Goal: Task Accomplishment & Management: Manage account settings

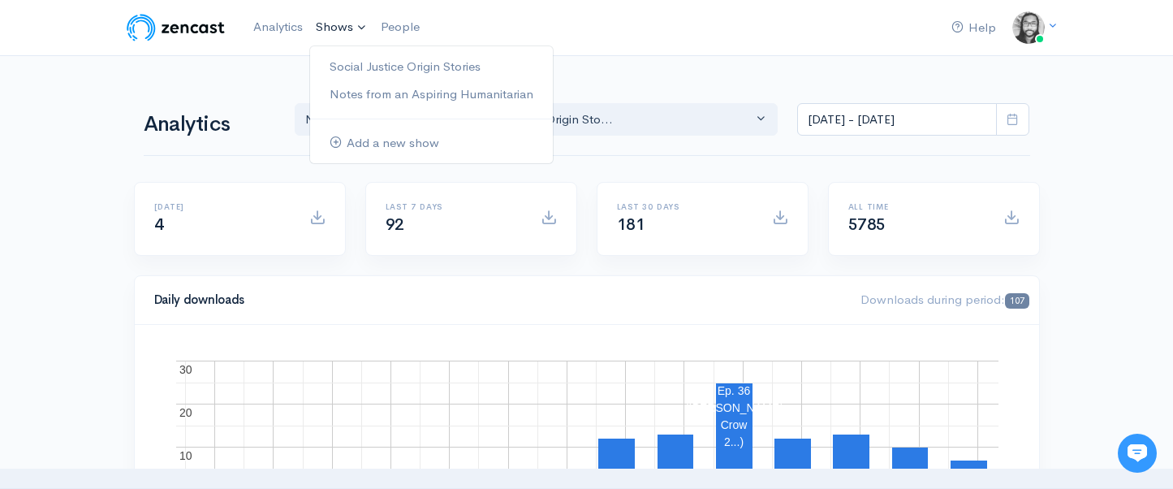
click at [338, 37] on link "Shows" at bounding box center [341, 28] width 65 height 36
click at [358, 75] on link "Social Justice Origin Stories" at bounding box center [431, 67] width 243 height 28
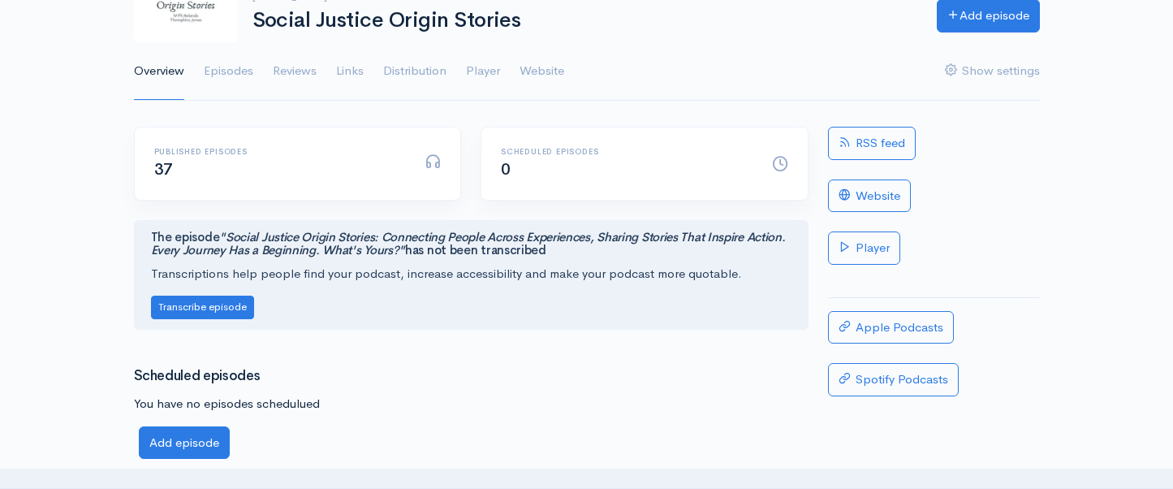
scroll to position [118, 0]
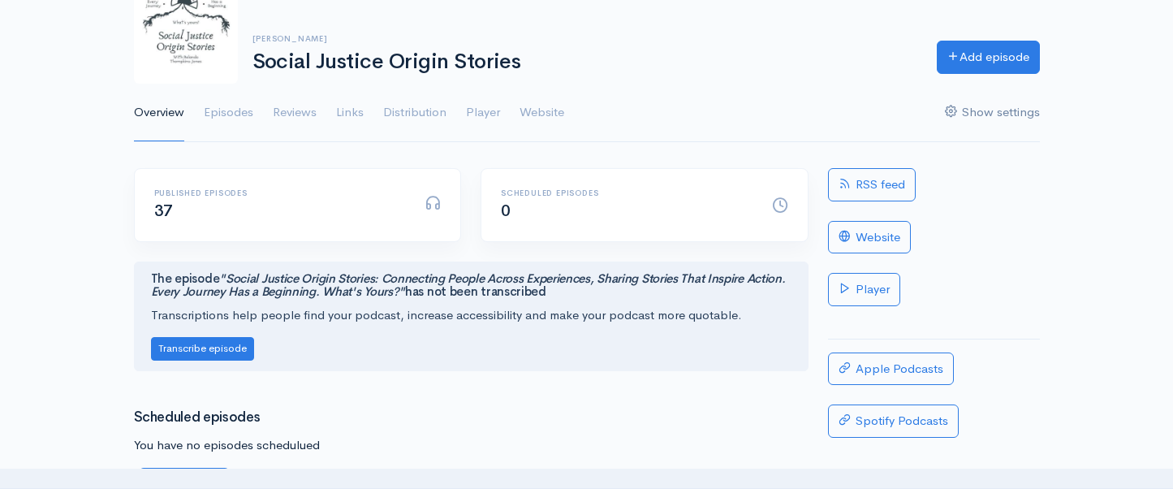
click at [962, 110] on link "Show settings" at bounding box center [992, 113] width 95 height 58
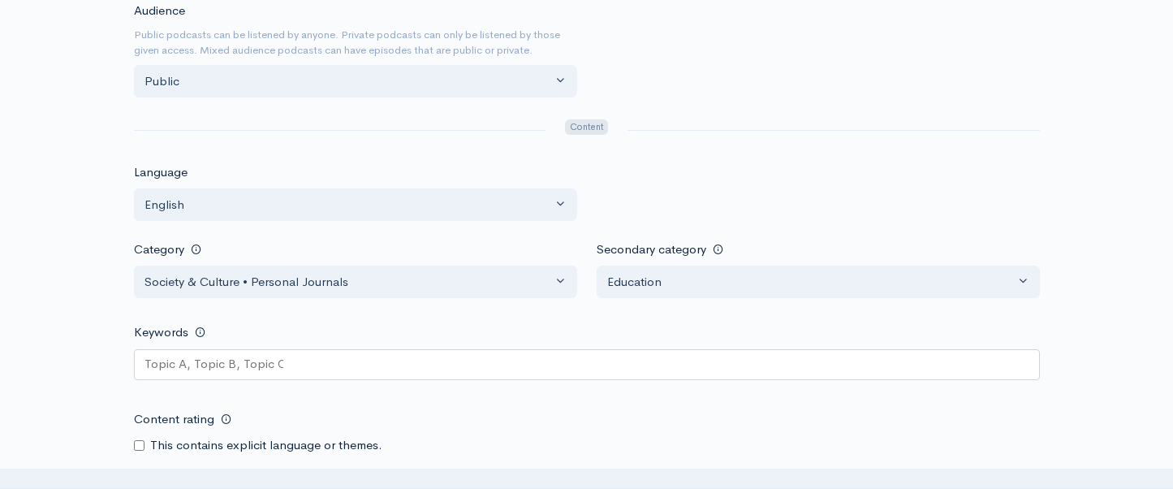
scroll to position [1163, 0]
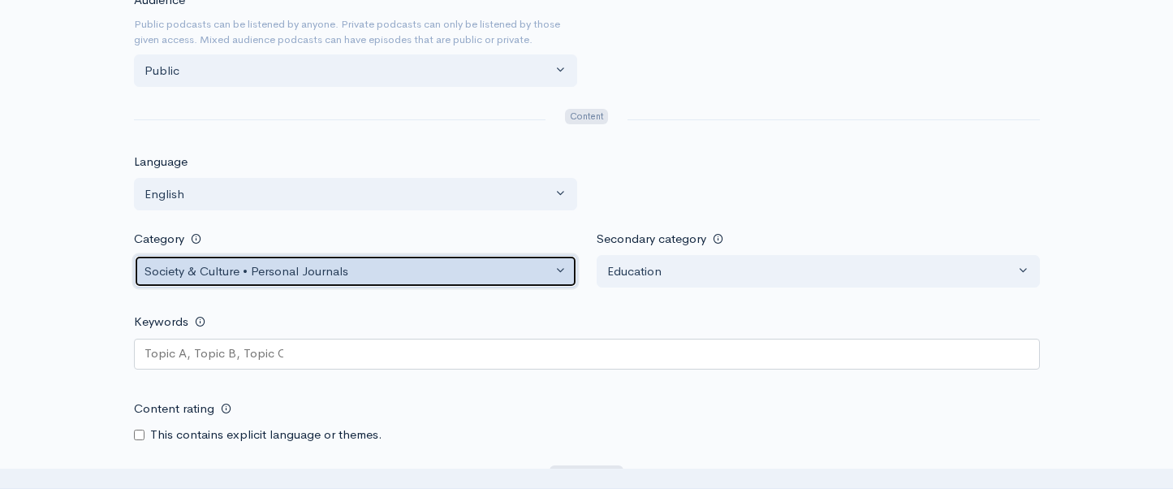
click at [415, 275] on div "Society & Culture • Personal Journals" at bounding box center [347, 271] width 407 height 19
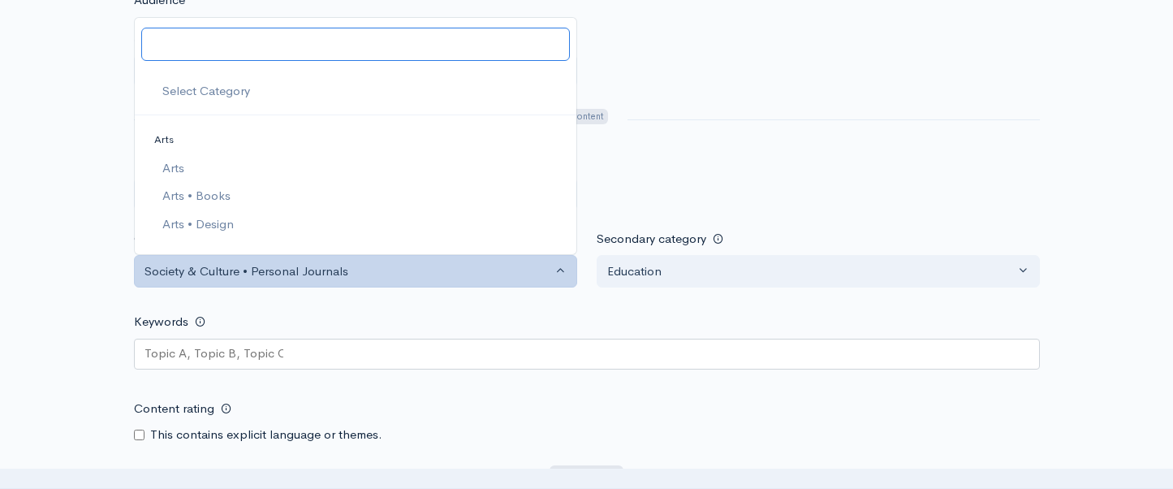
scroll to position [3051, 0]
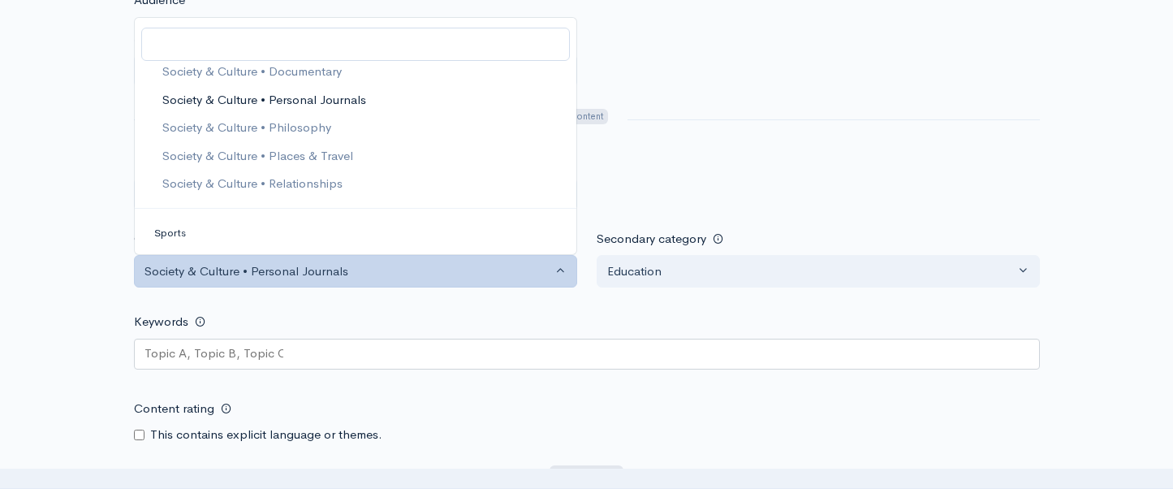
click at [82, 174] on div "Help Notifications View all Your profile Team settings Default team Current Log…" at bounding box center [586, 209] width 1173 height 2744
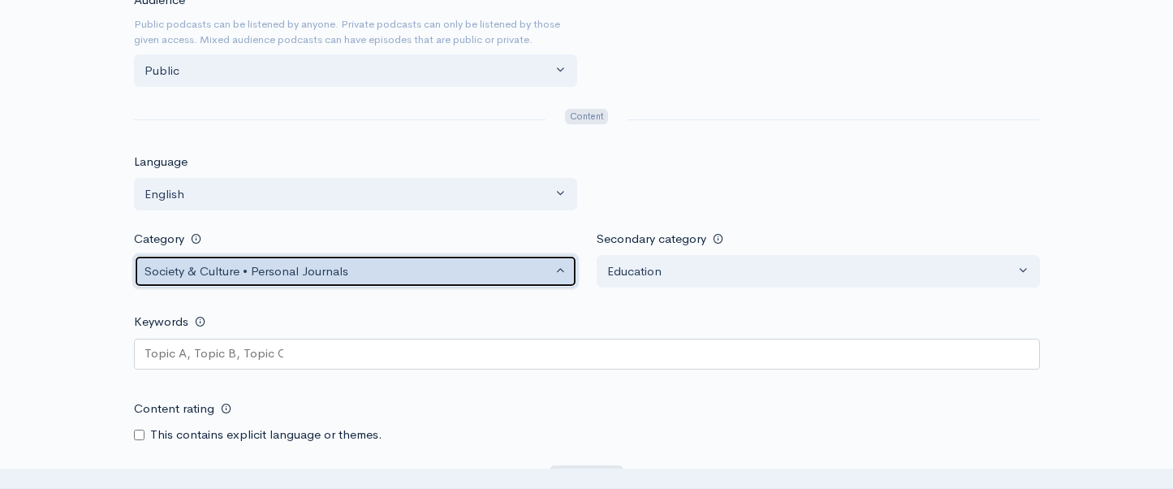
click at [248, 272] on div "Society & Culture • Personal Journals" at bounding box center [347, 271] width 407 height 19
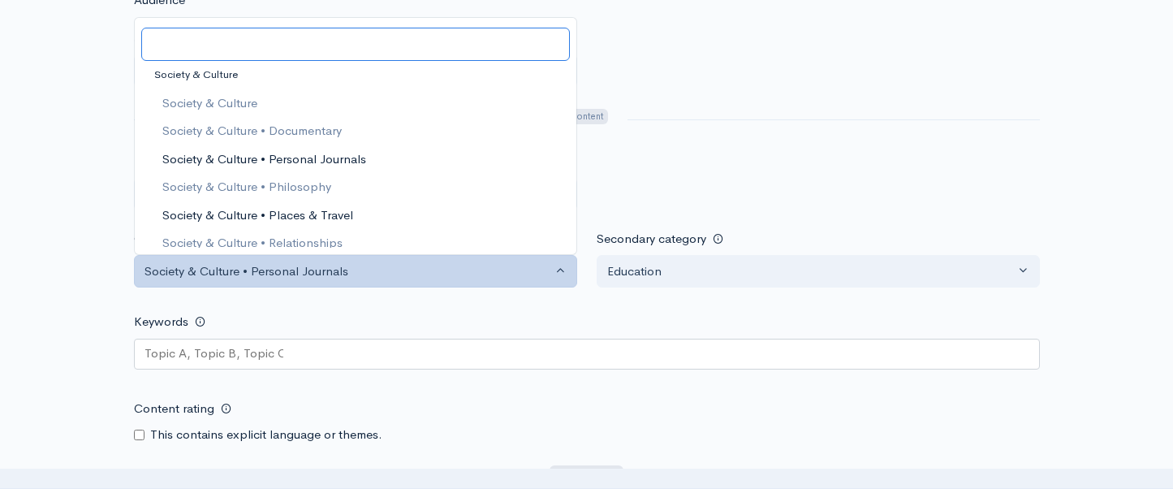
scroll to position [2921, 0]
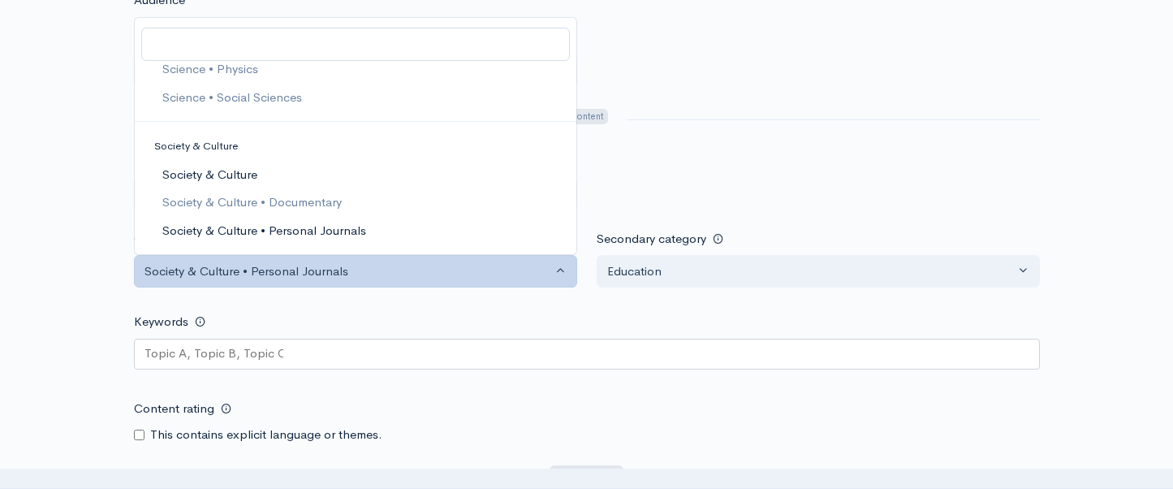
click at [193, 168] on span "Society & Culture" at bounding box center [208, 174] width 95 height 19
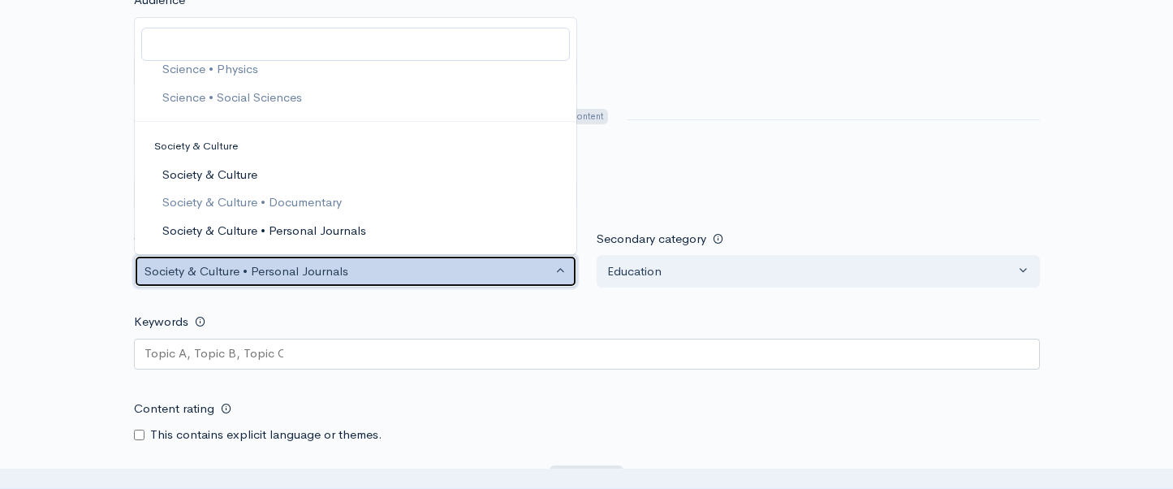
select select "Society & Culture"
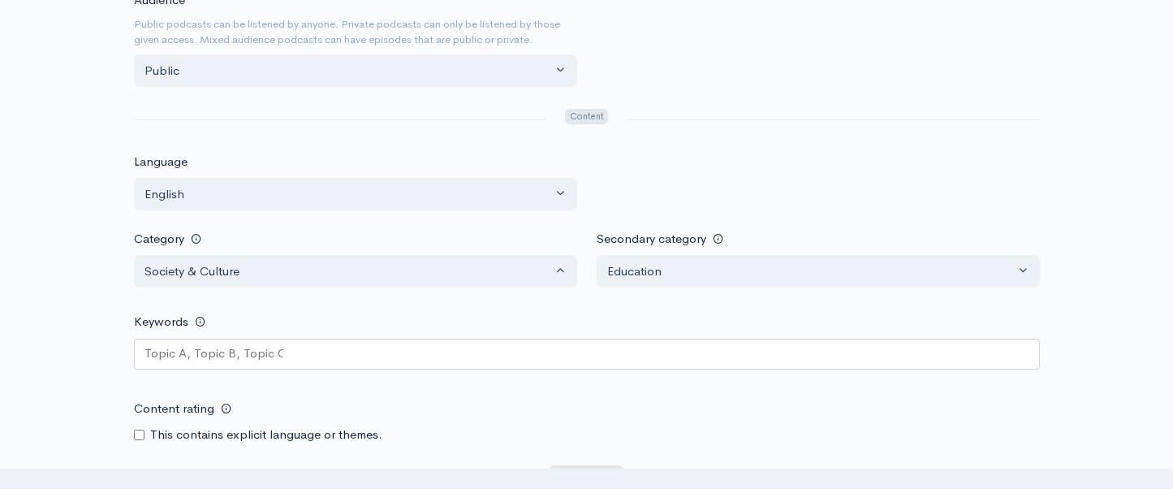
click at [23, 209] on div "Help Notifications View all Your profile Team settings Default team Current Log…" at bounding box center [586, 209] width 1173 height 2744
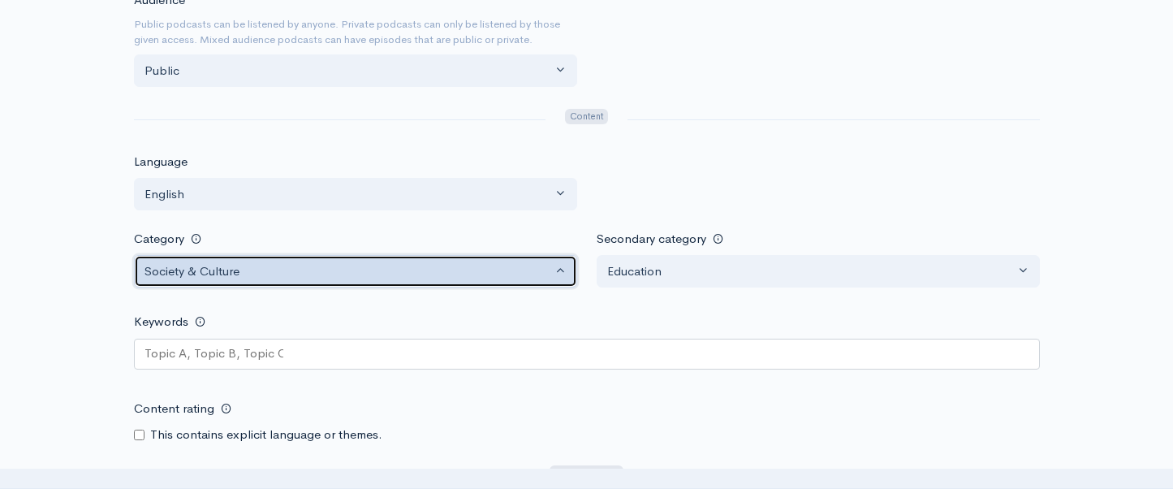
click at [269, 268] on div "Society & Culture" at bounding box center [347, 271] width 407 height 19
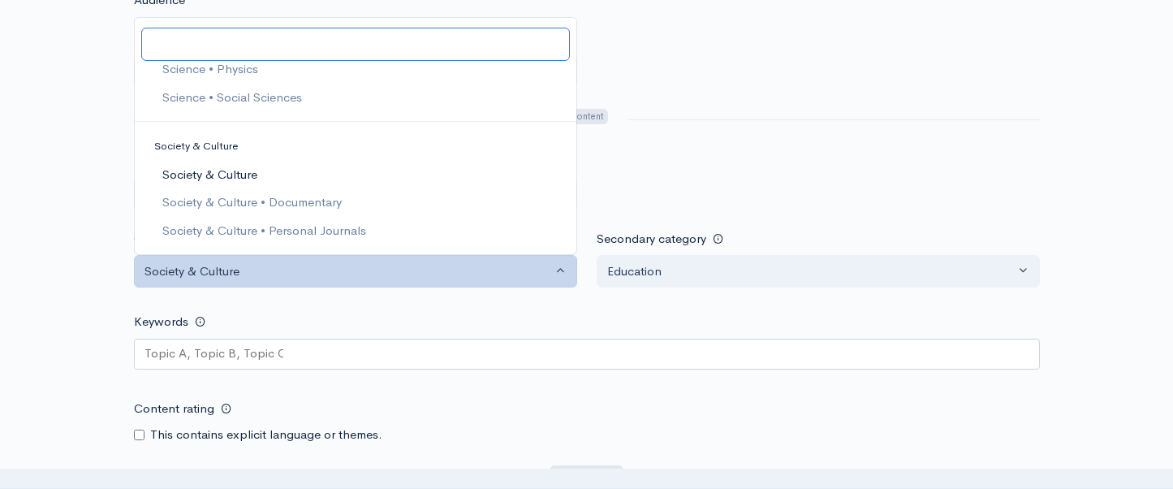
scroll to position [2994, 0]
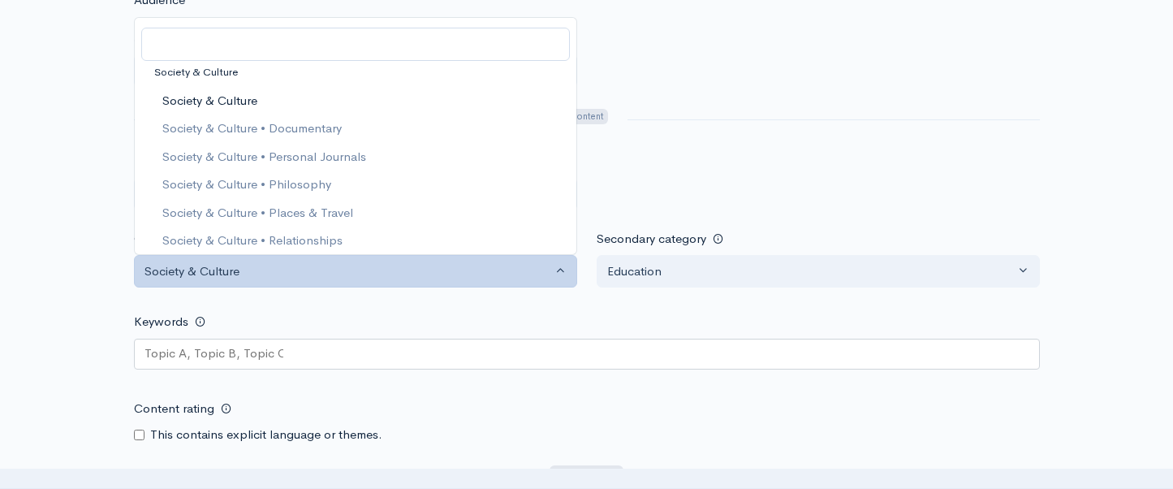
click at [102, 166] on div "Help Notifications View all Your profile Team settings Default team Current Log…" at bounding box center [586, 209] width 1173 height 2744
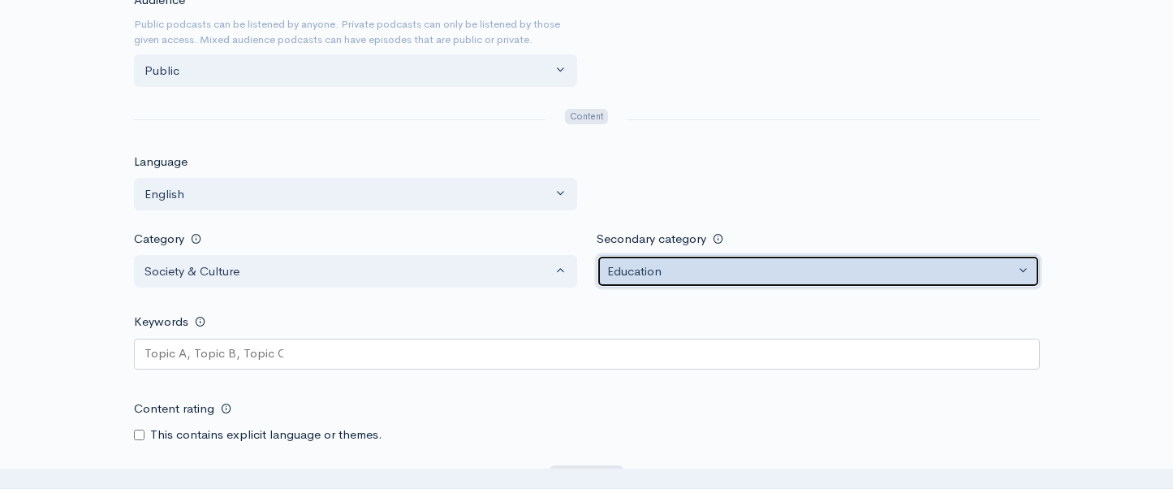
click at [777, 271] on div "Education" at bounding box center [810, 271] width 407 height 19
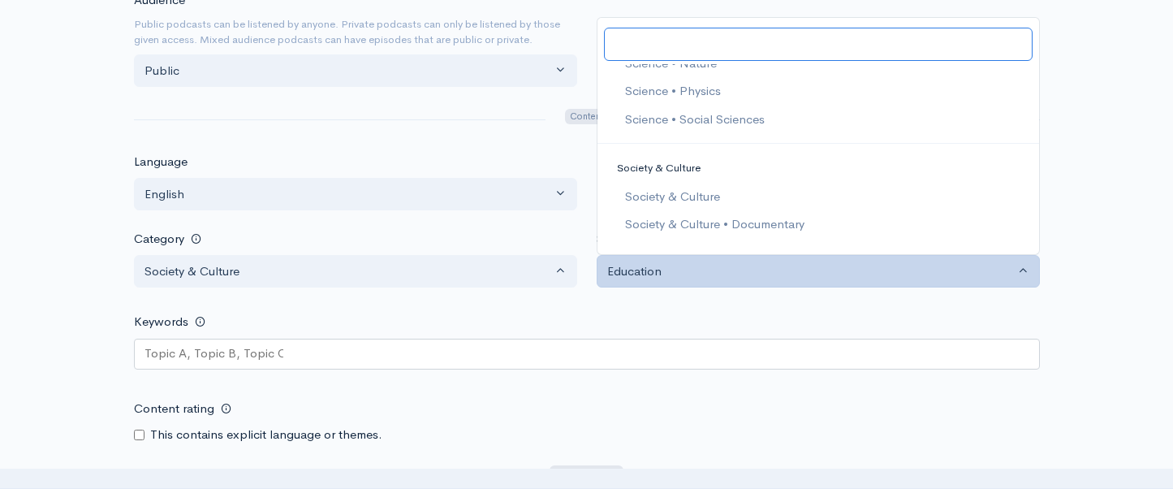
scroll to position [3010, 0]
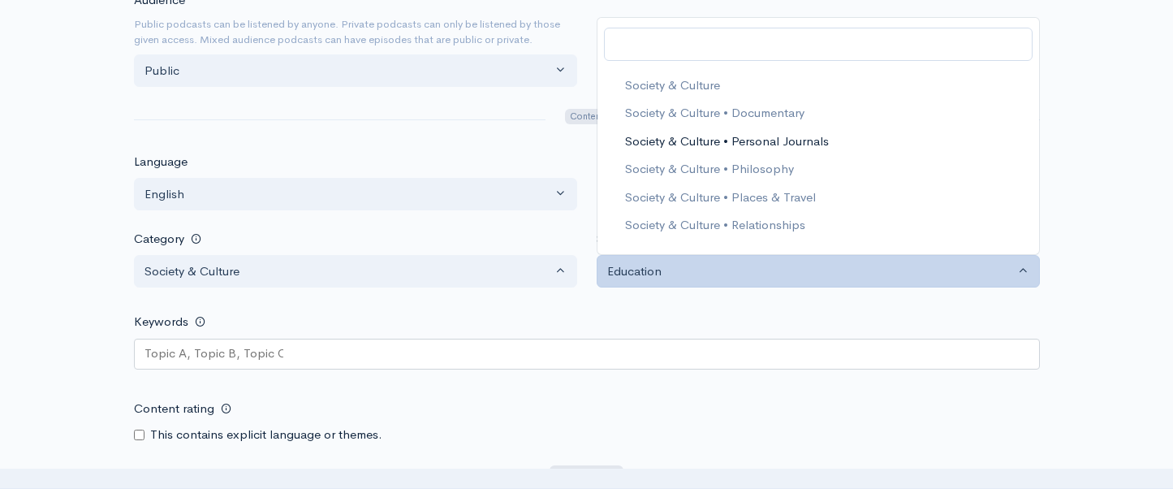
click at [802, 139] on span "Society & Culture • Personal Journals" at bounding box center [726, 140] width 204 height 19
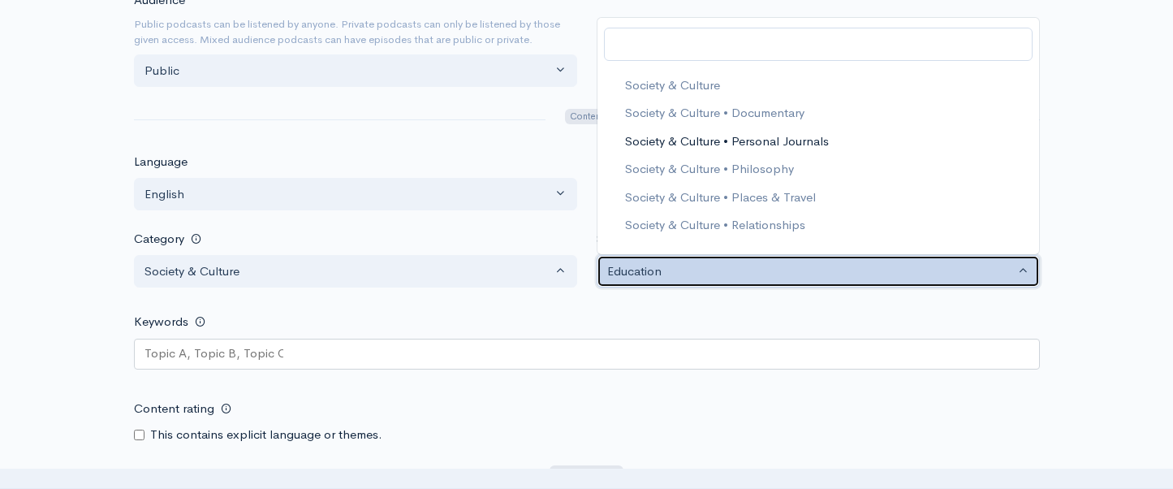
select select "Society & Culture > Personal Journals"
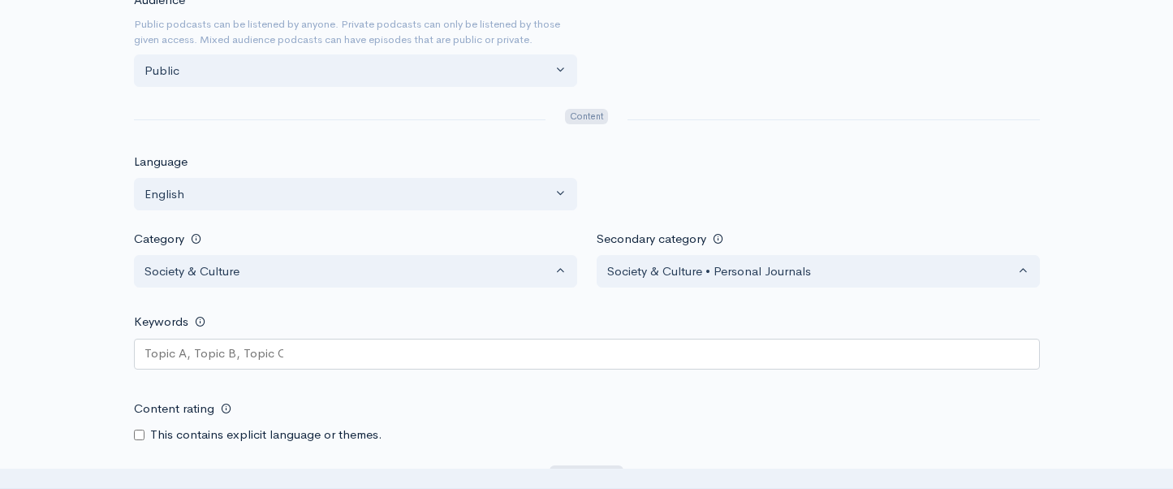
click at [1115, 210] on div "Help Notifications View all Your profile Team settings Default team Current Log…" at bounding box center [586, 209] width 1173 height 2744
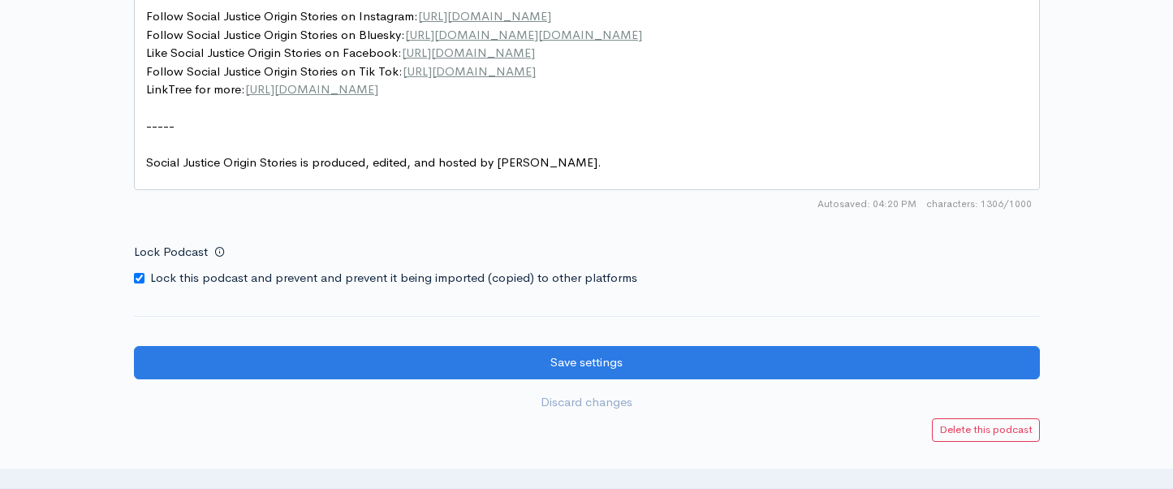
scroll to position [2365, 0]
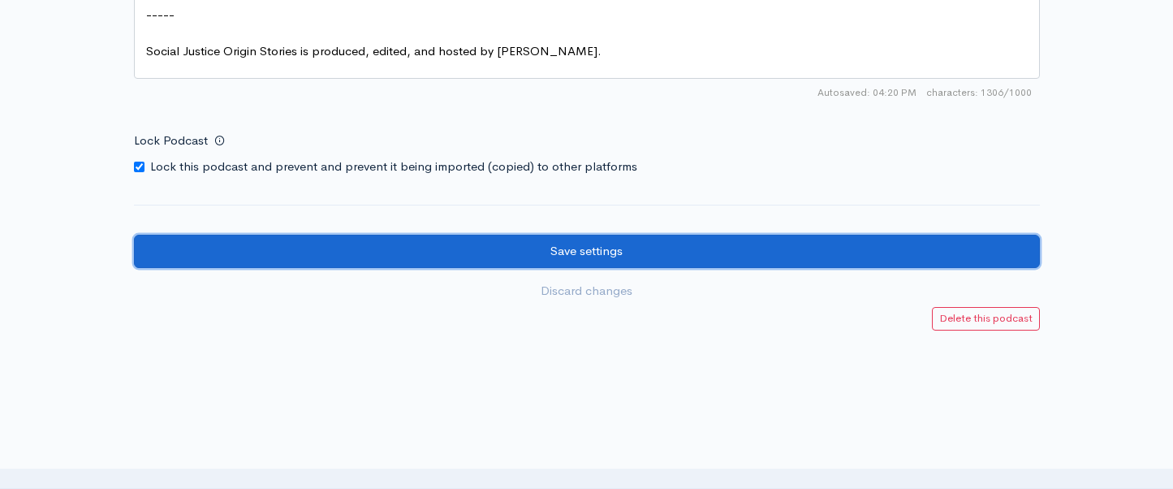
click at [428, 268] on input "Save settings" at bounding box center [587, 251] width 906 height 33
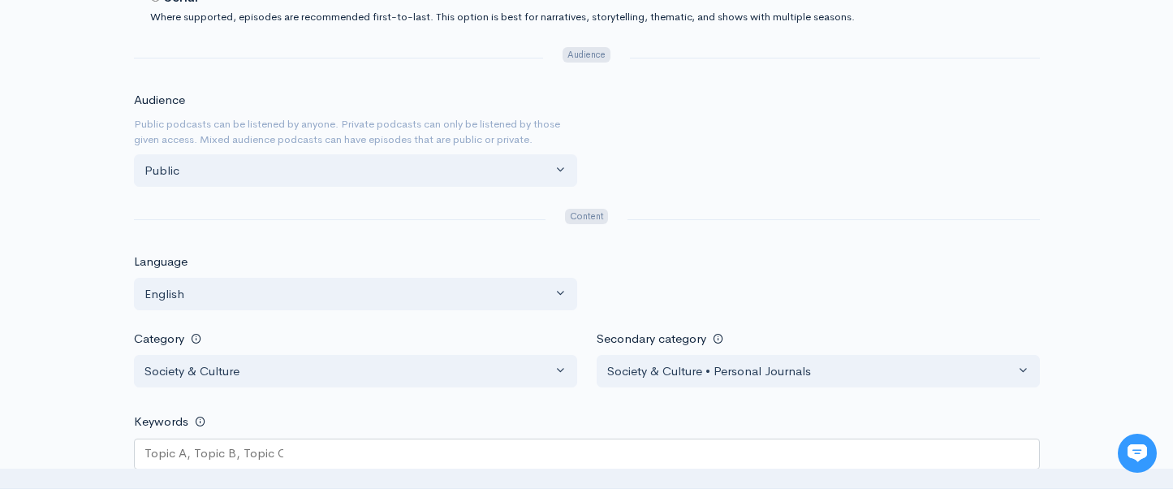
scroll to position [1084, 0]
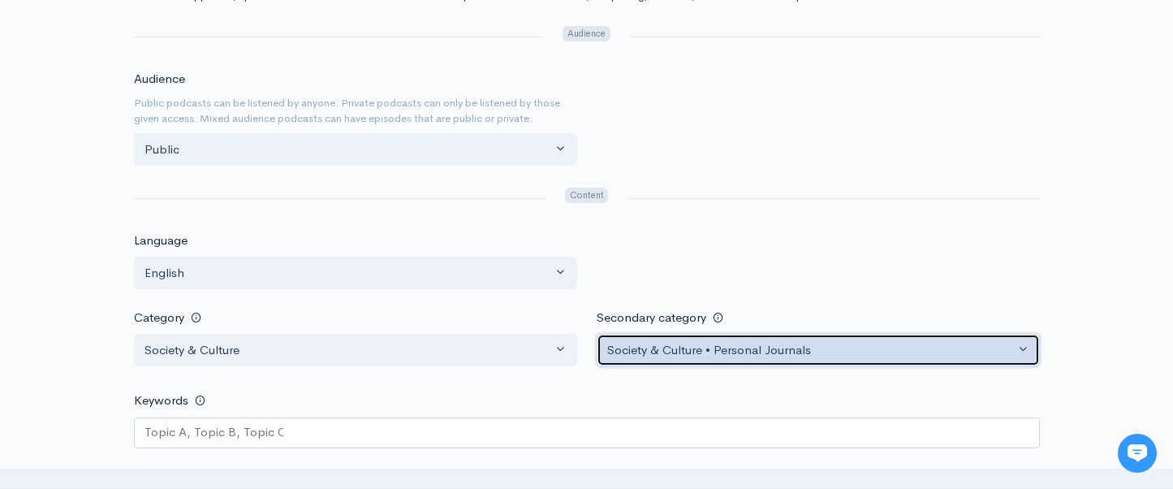
click at [876, 351] on div "Society & Culture • Personal Journals" at bounding box center [810, 350] width 407 height 19
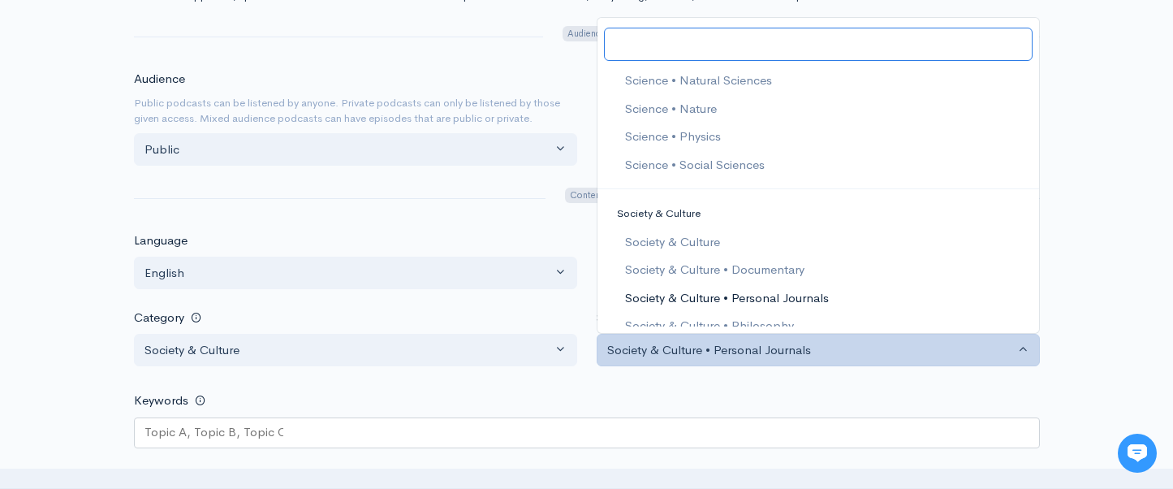
scroll to position [2886, 0]
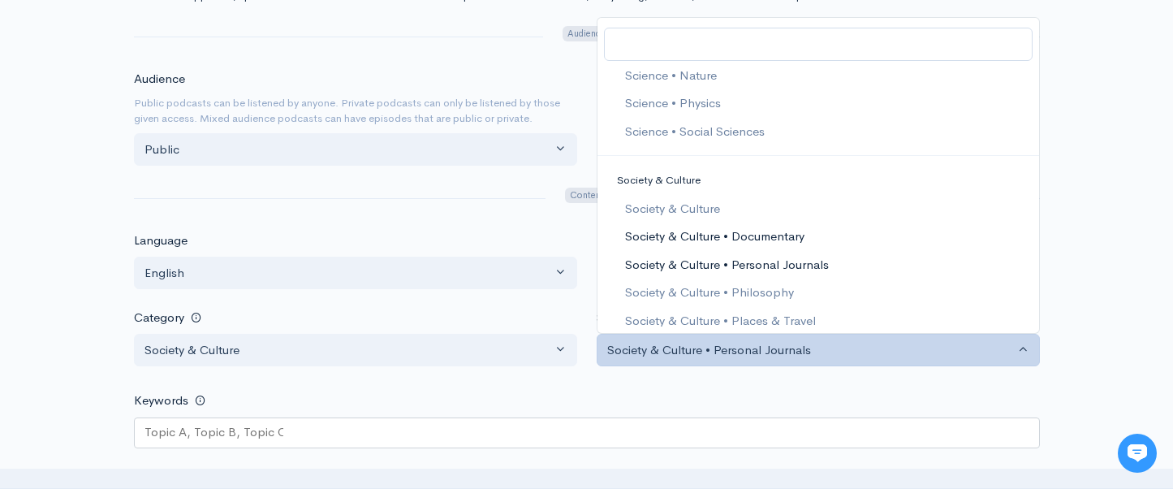
click at [832, 243] on link "Society & Culture • Documentary" at bounding box center [817, 236] width 441 height 28
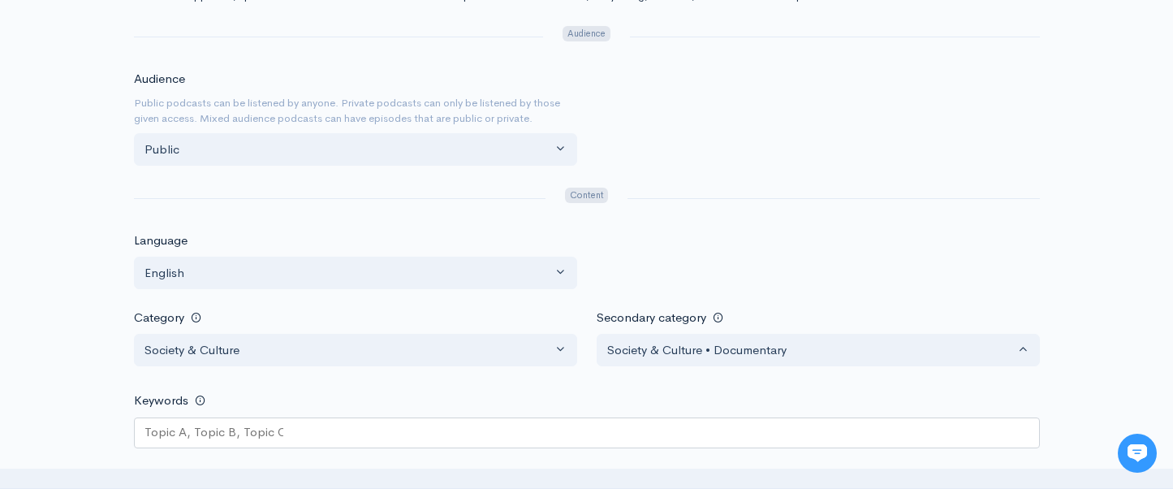
click at [1118, 279] on div "Help Notifications View all Your profile Team settings Default team Current Log…" at bounding box center [586, 288] width 1173 height 2744
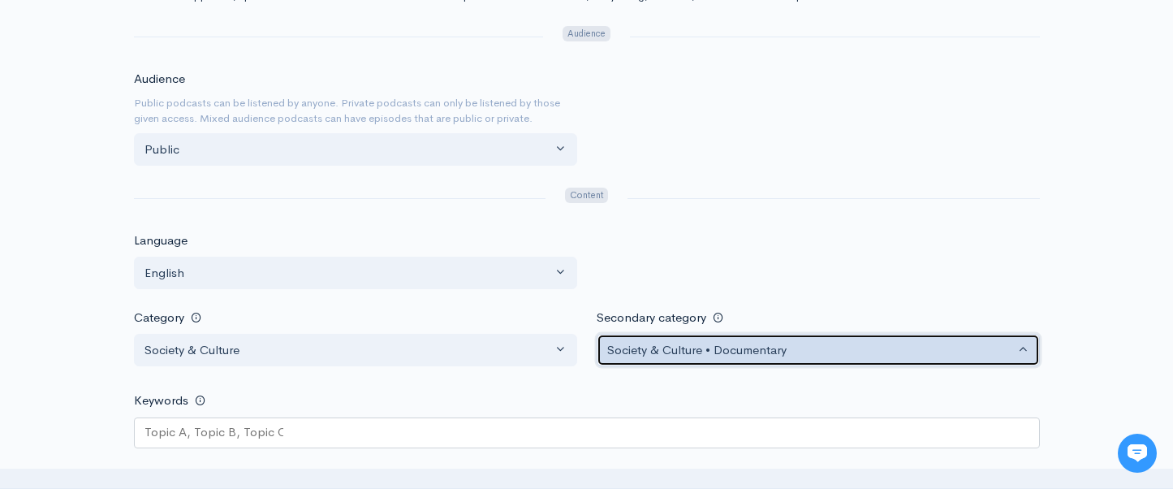
click at [930, 363] on button "Society & Culture • Documentary" at bounding box center [817, 350] width 443 height 33
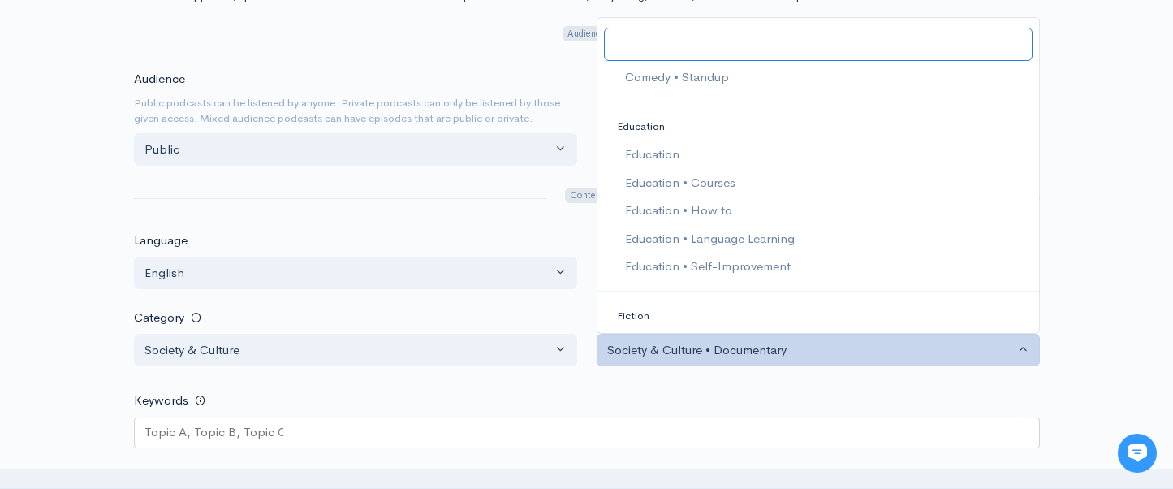
scroll to position [675, 0]
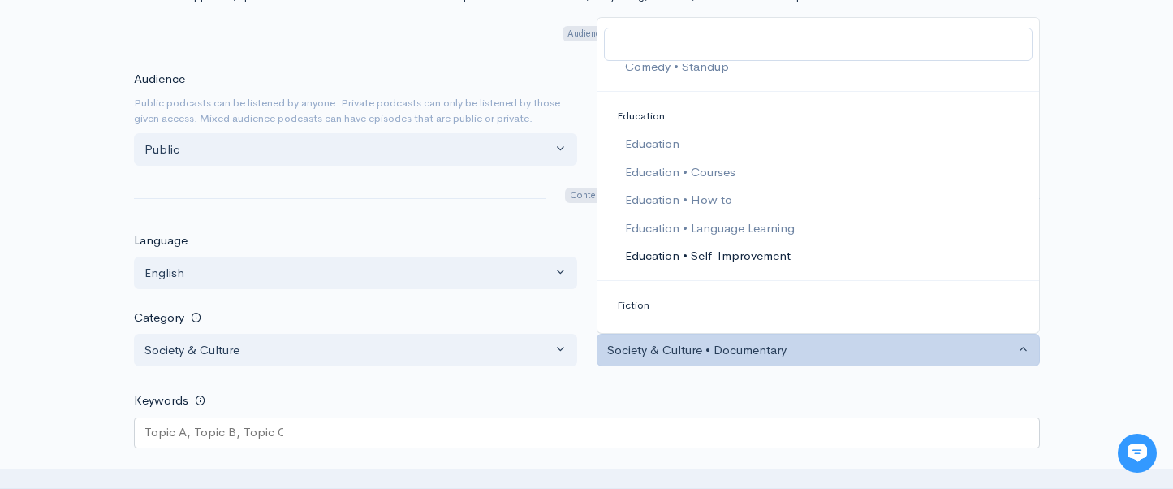
click at [816, 243] on link "Education • Self-Improvement" at bounding box center [817, 256] width 441 height 28
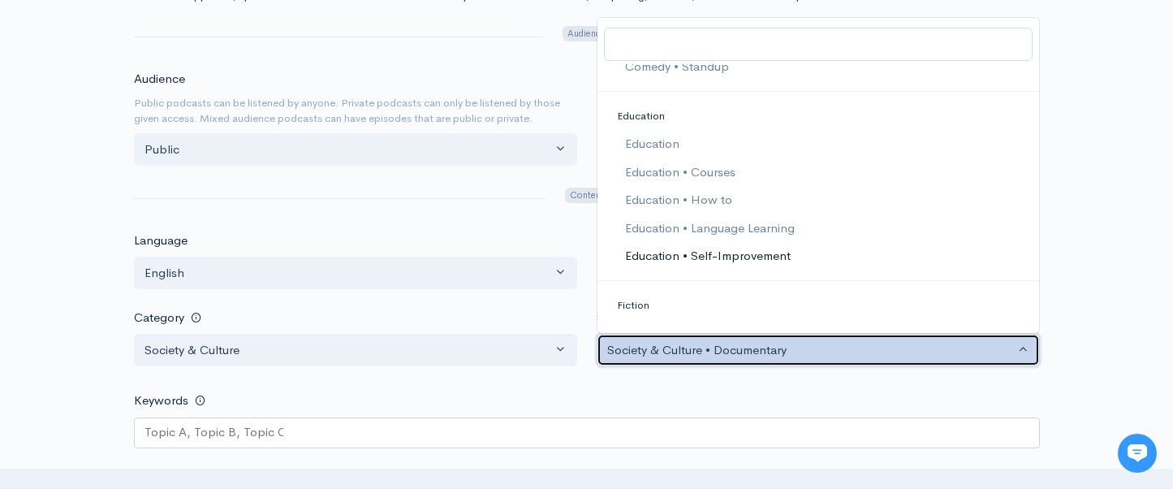
select select "Education > Self Improvement"
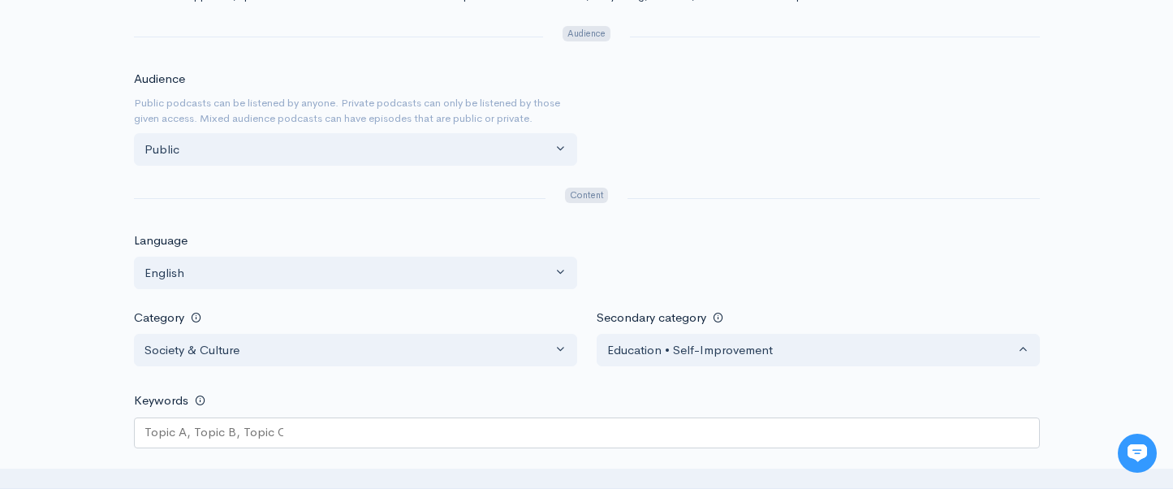
click at [1160, 335] on div "Help Notifications View all Your profile Team settings Default team Current Log…" at bounding box center [586, 288] width 1173 height 2744
click at [1112, 338] on div "Help Notifications View all Your profile Team settings Default team Current Log…" at bounding box center [586, 288] width 1173 height 2744
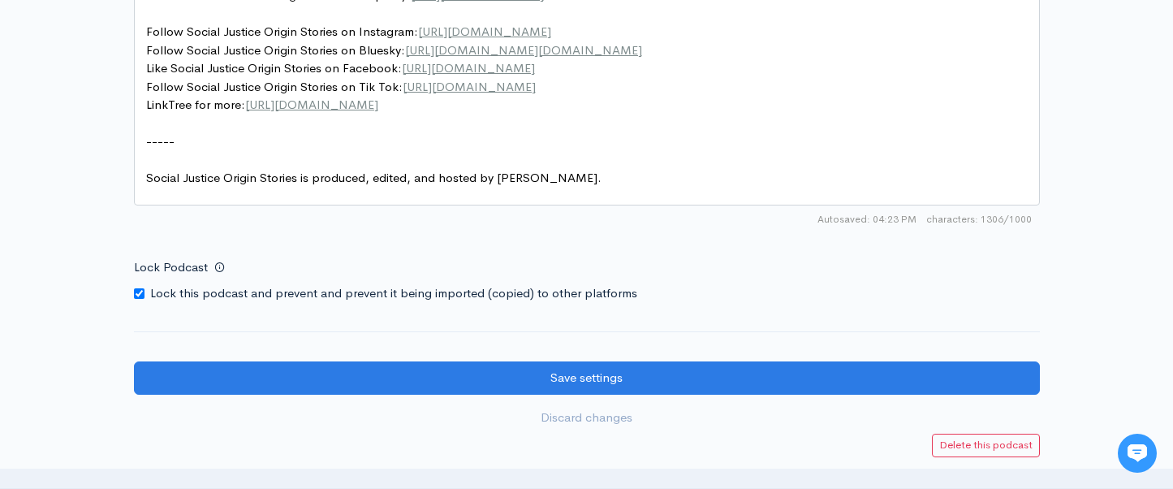
scroll to position [2317, 0]
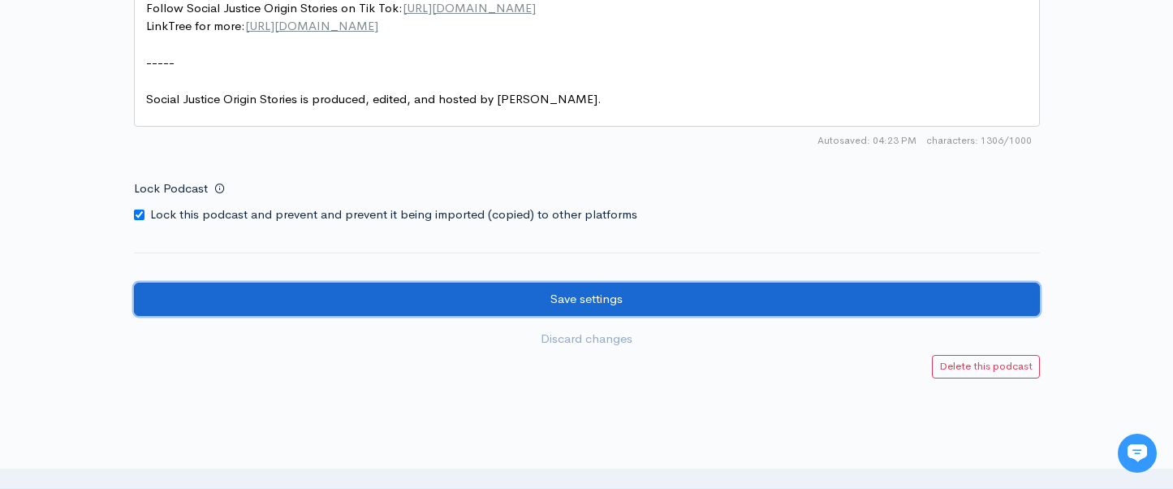
click at [685, 308] on input "Save settings" at bounding box center [587, 298] width 906 height 33
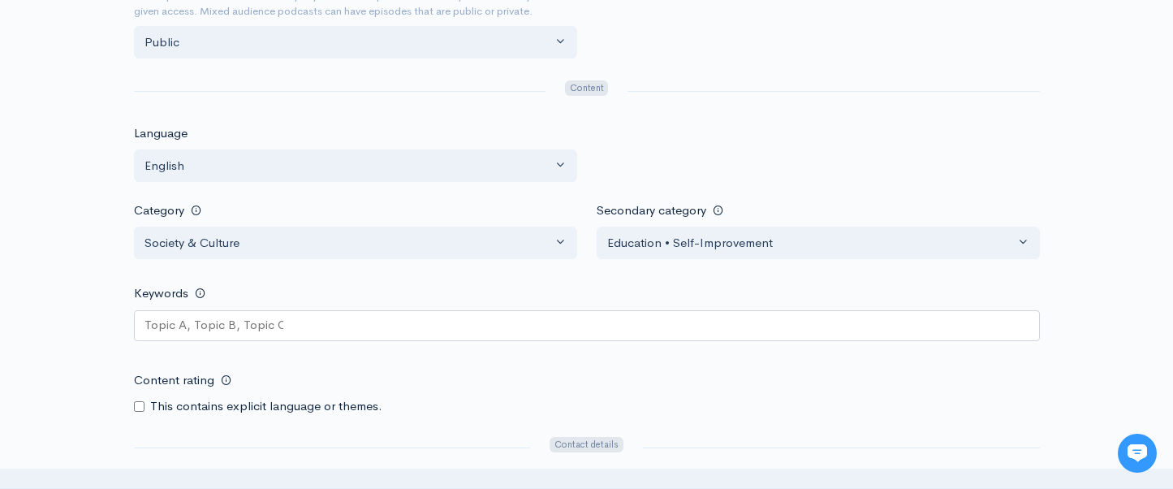
scroll to position [1360, 0]
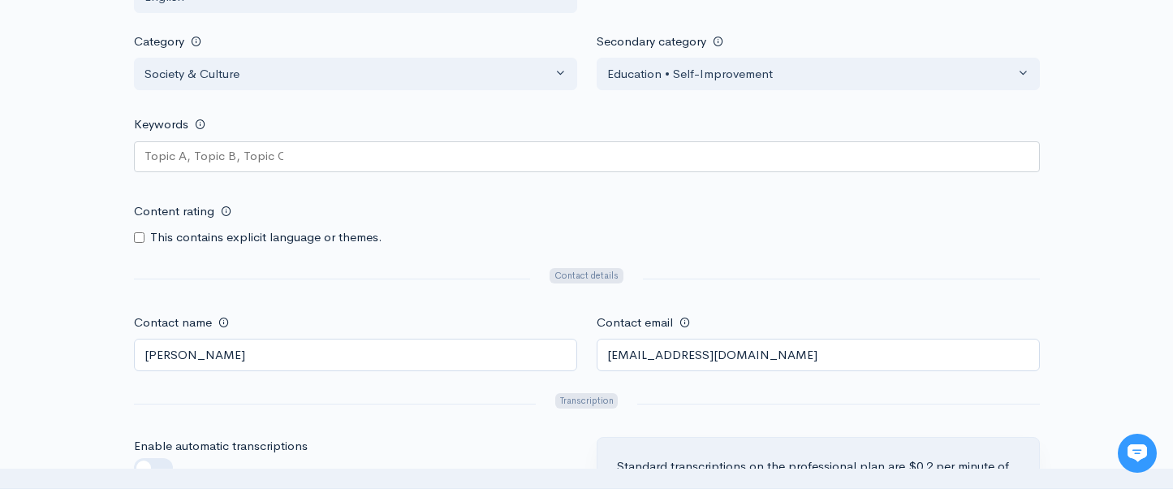
click at [760, 269] on div at bounding box center [841, 278] width 416 height 27
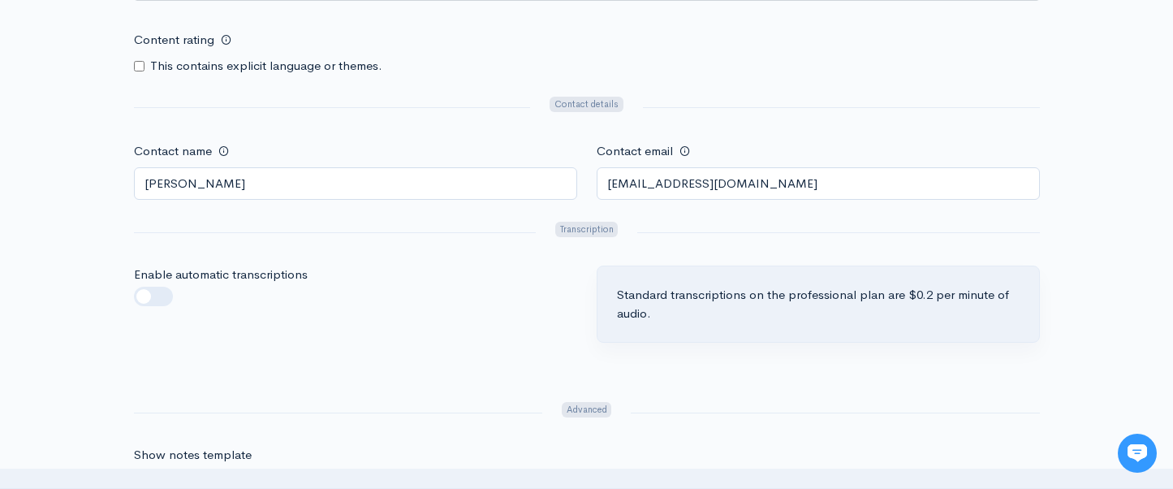
scroll to position [1283, 0]
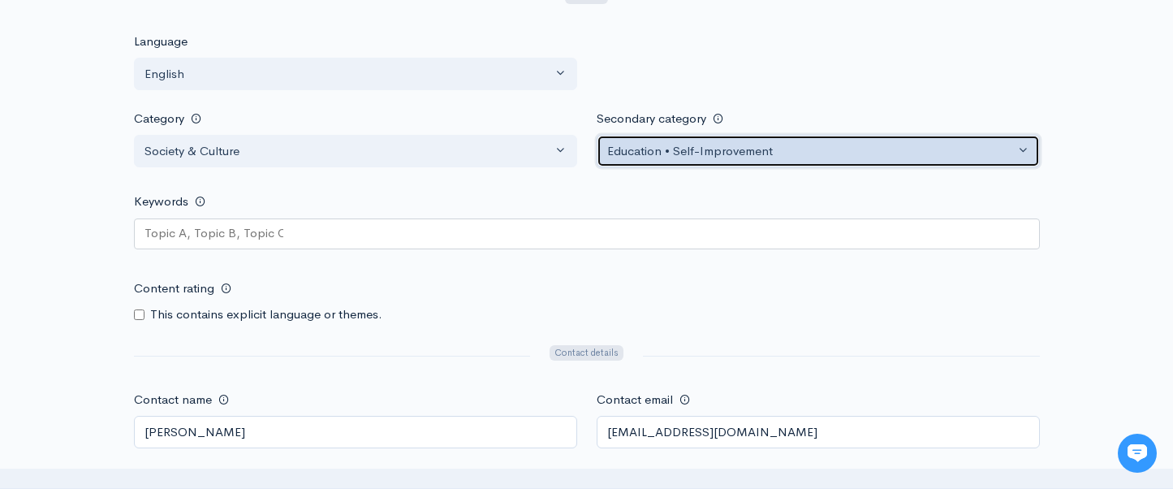
click at [812, 157] on div "Education • Self-Improvement" at bounding box center [810, 151] width 407 height 19
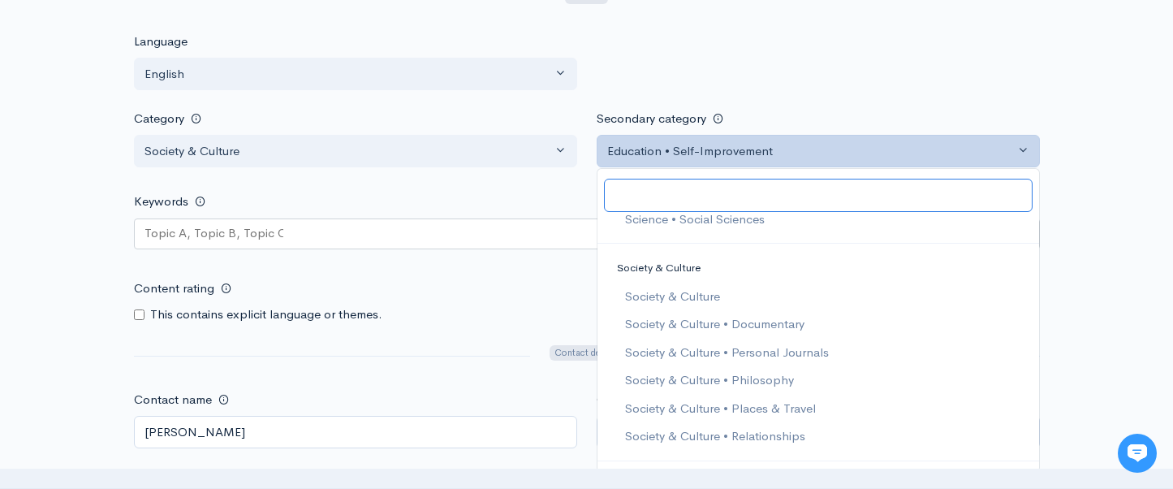
scroll to position [2960, 0]
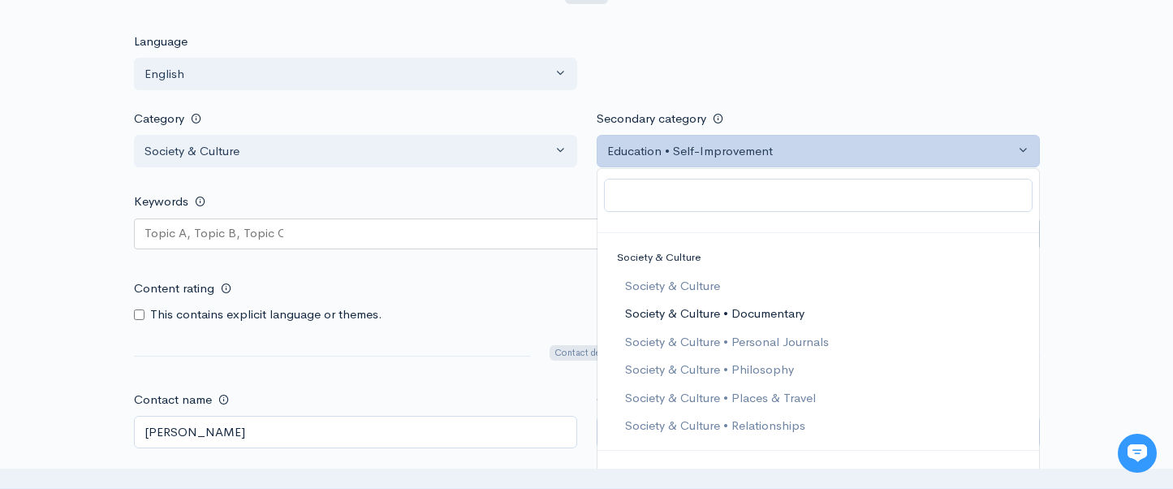
click at [816, 312] on link "Society & Culture • Documentary" at bounding box center [817, 313] width 441 height 28
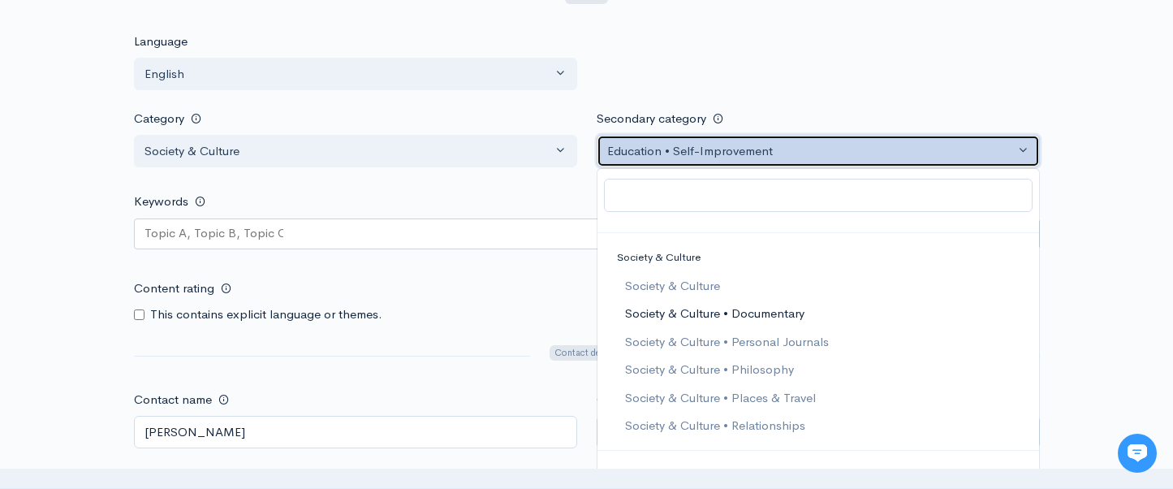
select select "Society & Culture > Documentary"
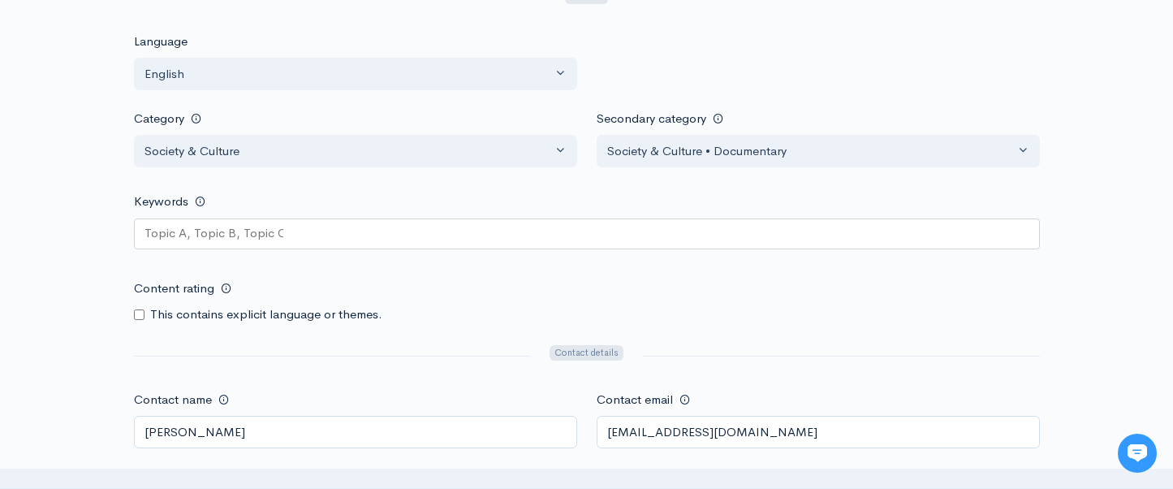
click at [1070, 187] on div "Help Notifications View all Your profile Team settings Default team Current Log…" at bounding box center [586, 89] width 1173 height 2744
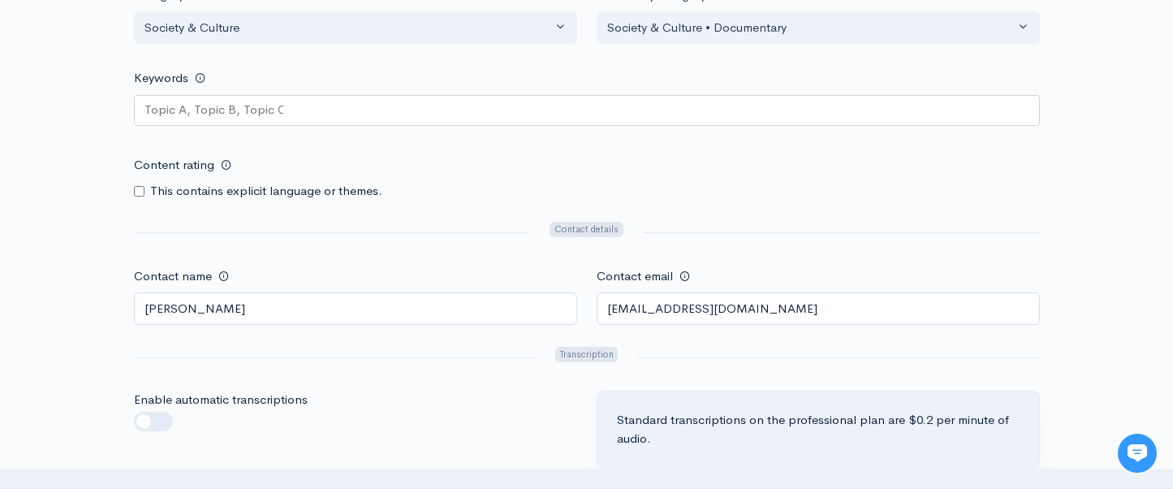
scroll to position [1396, 0]
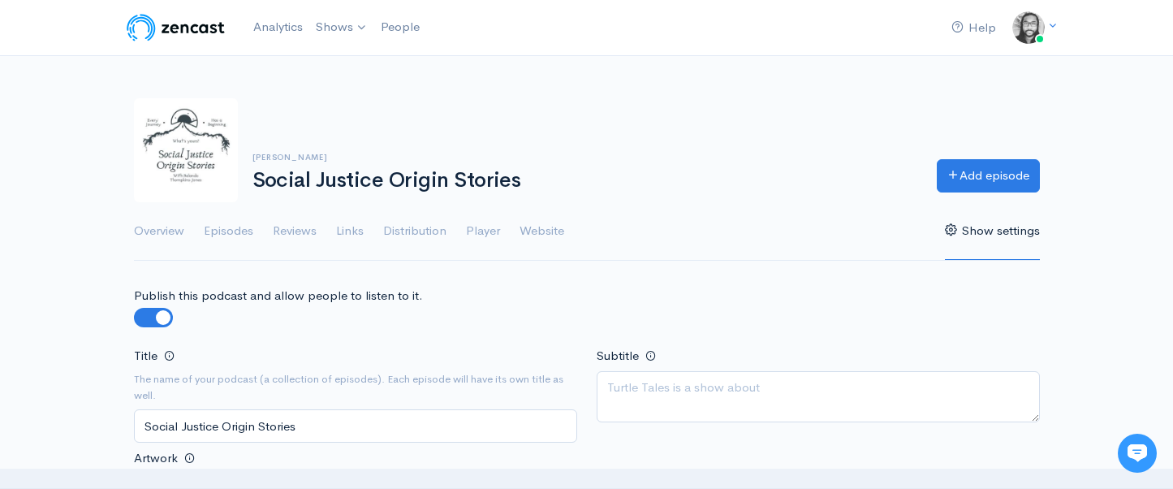
click at [665, 140] on div "Relando Thompkins-Jones Social Justice Origin Stories Add episode" at bounding box center [586, 150] width 925 height 104
click at [657, 142] on div "Relando Thompkins-Jones Social Justice Origin Stories Add episode" at bounding box center [586, 150] width 925 height 104
click at [397, 31] on link "People" at bounding box center [400, 27] width 52 height 35
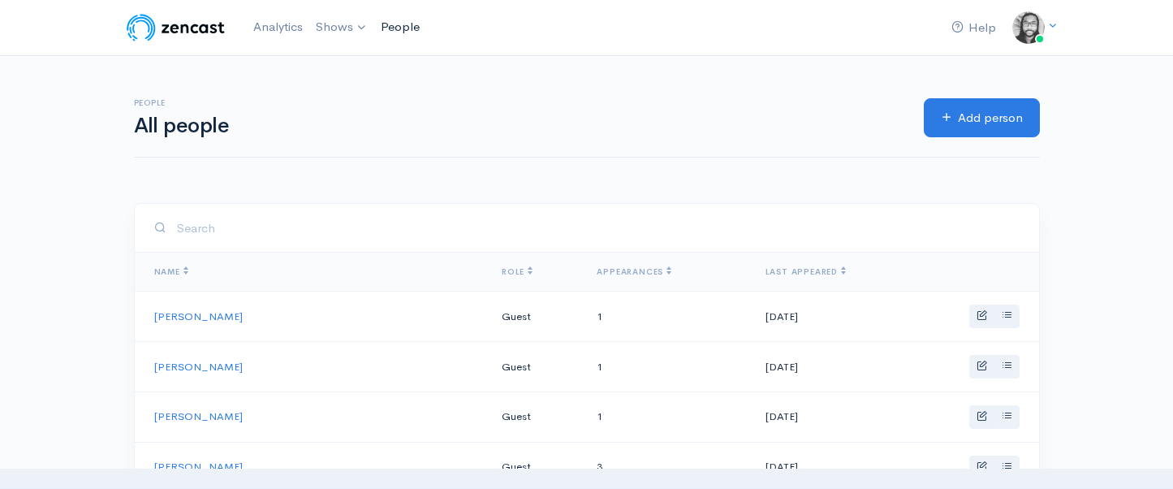
click at [400, 26] on link "People" at bounding box center [400, 27] width 52 height 35
click at [571, 96] on div "People All people Add person" at bounding box center [587, 119] width 906 height 80
